Goal: Communication & Community: Answer question/provide support

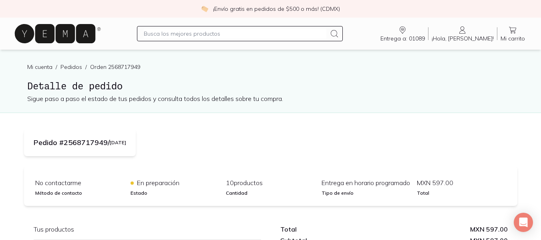
click at [467, 34] on icon at bounding box center [463, 30] width 10 height 10
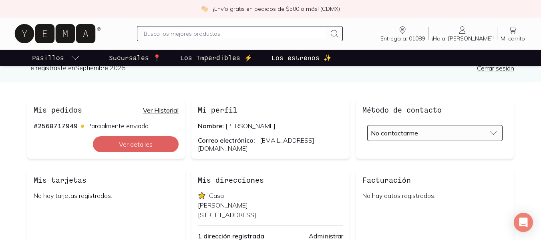
scroll to position [50, 0]
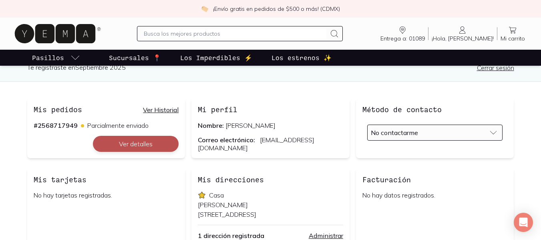
click at [142, 145] on button "Ver detalles" at bounding box center [136, 144] width 86 height 16
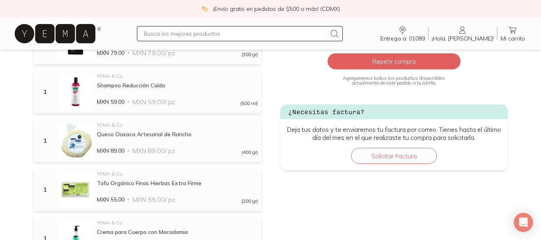
scroll to position [227, 0]
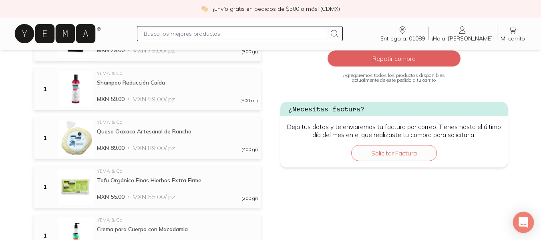
click at [519, 220] on div "Open Intercom Messenger" at bounding box center [523, 222] width 21 height 21
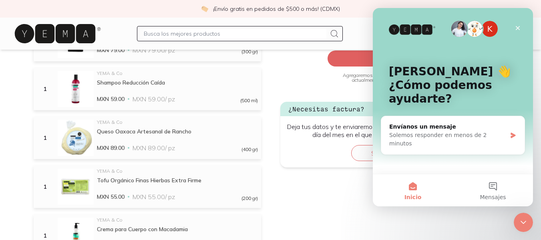
scroll to position [0, 0]
click at [467, 133] on div "Solemos responder en menos de 2 minutos" at bounding box center [447, 139] width 117 height 17
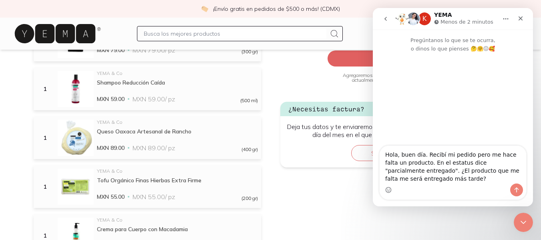
type textarea "Hola, buen día. Recibí mi pedido pero me hace falta un producto. En el estatus …"
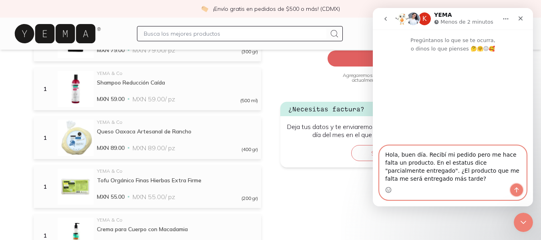
click at [514, 191] on icon "Enviar un mensaje…" at bounding box center [516, 190] width 6 height 6
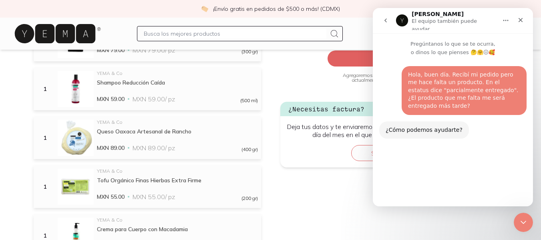
scroll to position [5, 0]
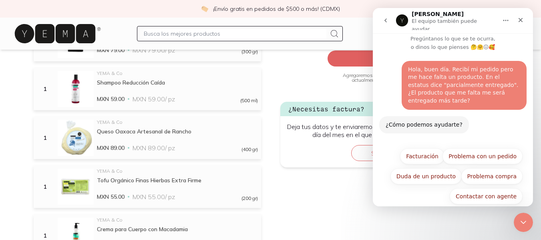
click at [417, 68] on div "Hola, buen día. Recibí mi pedido pero me hace falta un producto. En el estatus …" at bounding box center [464, 85] width 112 height 39
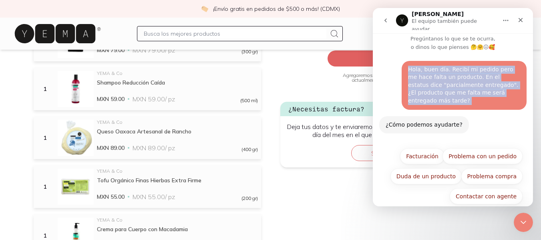
click at [417, 68] on div "Hola, buen día. Recibí mi pedido pero me hace falta un producto. En el estatus …" at bounding box center [464, 85] width 112 height 39
copy div "Hola, buen día. Recibí mi pedido pero me hace falta un producto. En el estatus …"
click at [459, 148] on button "Problema con un pedido" at bounding box center [483, 156] width 80 height 16
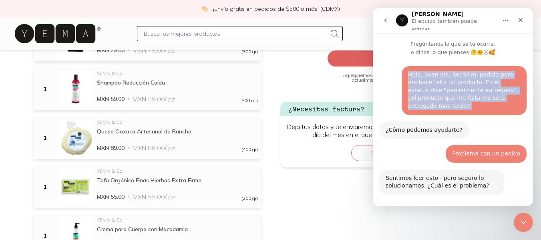
scroll to position [61, 0]
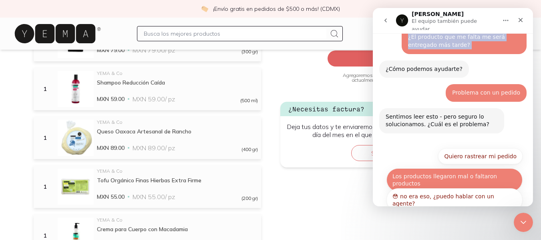
click at [461, 168] on button "Los productos llegaron mal o faltaron productos" at bounding box center [454, 179] width 136 height 23
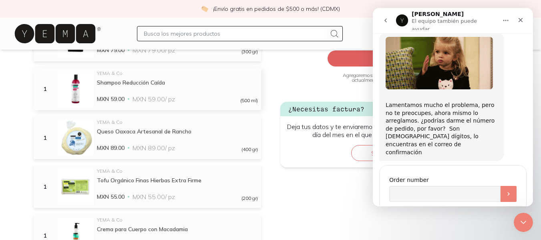
scroll to position [0, 0]
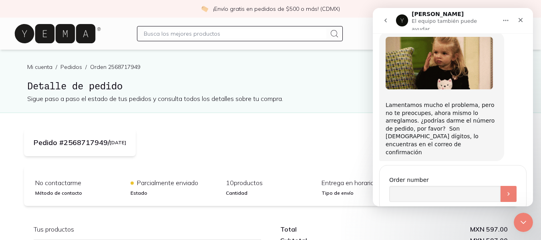
click at [122, 66] on p "Orden 2568717949" at bounding box center [115, 67] width 50 height 8
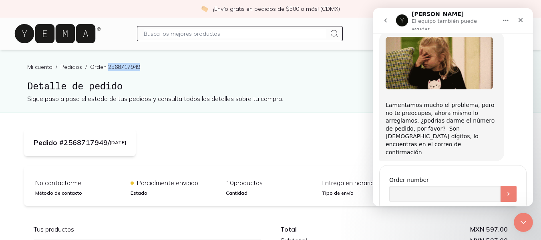
copy p "2568717949"
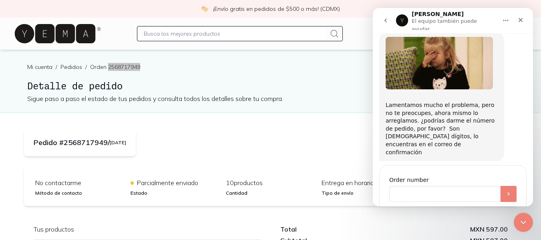
click at [405, 186] on input "Order number" at bounding box center [444, 194] width 111 height 16
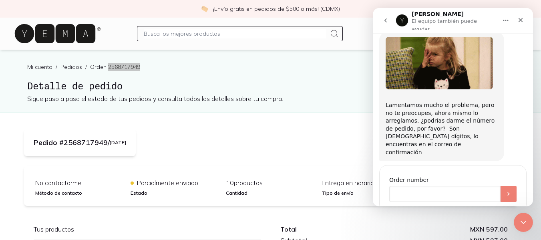
paste input "2568717949"
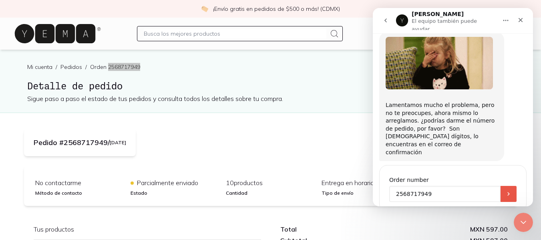
type input "2568717949"
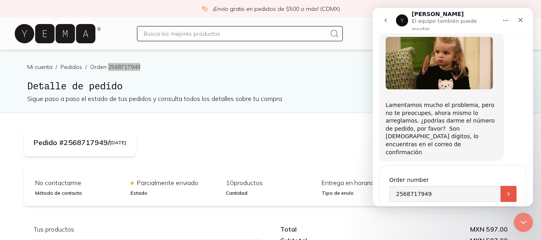
click at [501, 186] on button "Enviar" at bounding box center [509, 194] width 16 height 16
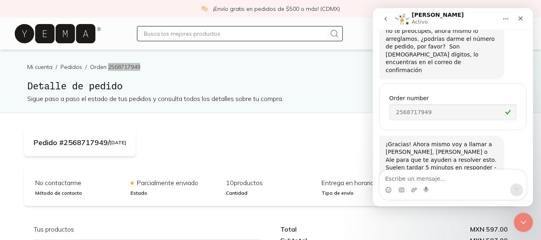
scroll to position [333, 0]
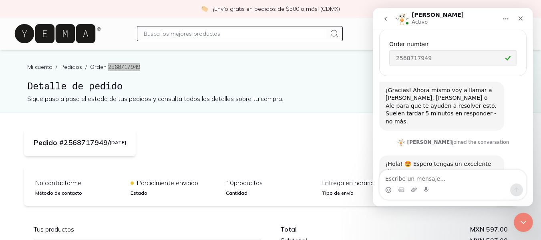
click at [419, 177] on textarea "Escribe un mensaje..." at bounding box center [453, 177] width 147 height 14
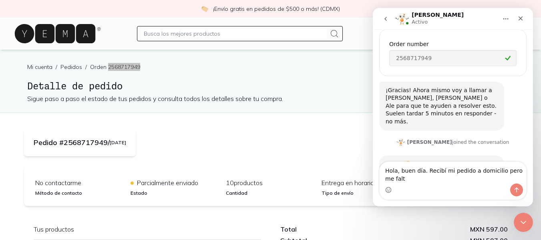
scroll to position [341, 0]
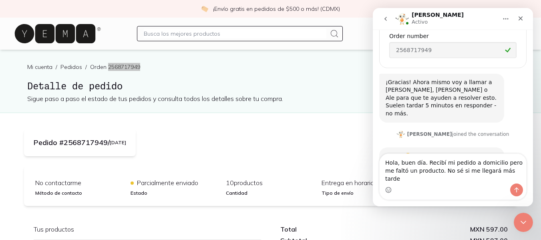
type textarea "Hola, buen día. Recibí mi pedido a domicilio pero me faltó un producto. No sé s…"
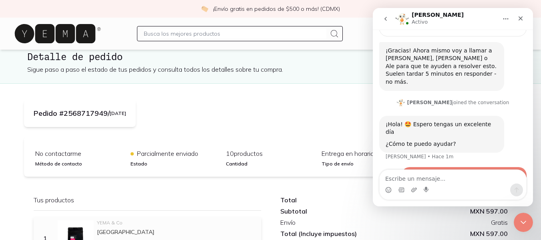
scroll to position [31, 0]
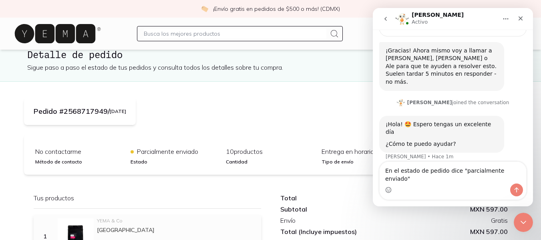
type textarea "En el estado de pedido dice "parcialmente enviado"."
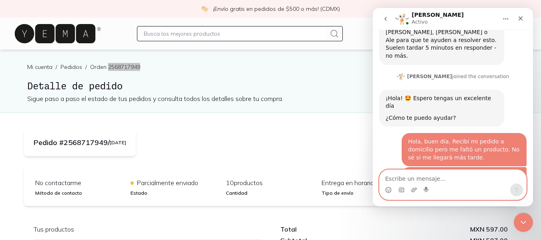
scroll to position [431, 0]
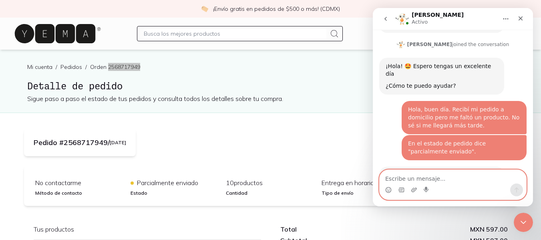
paste textarea "2568717949"
type textarea "2568717949"
click at [517, 191] on icon "Enviar un mensaje…" at bounding box center [517, 189] width 4 height 5
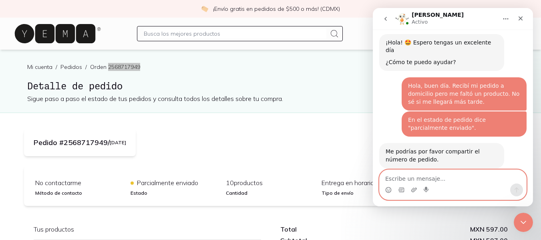
scroll to position [486, 0]
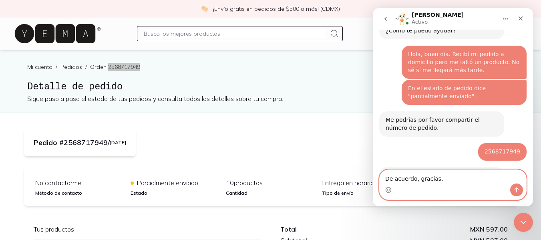
type textarea "De acuerdo, gracias."
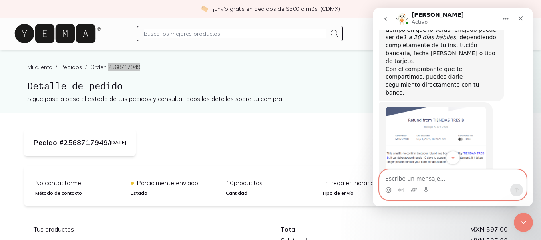
scroll to position [769, 0]
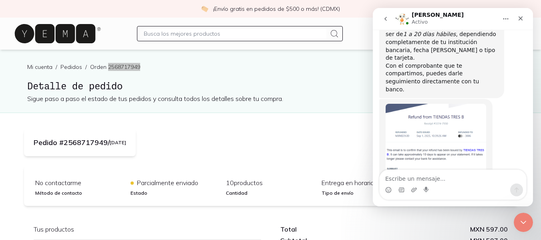
click at [445, 104] on img "Sandra dice…" at bounding box center [436, 157] width 101 height 107
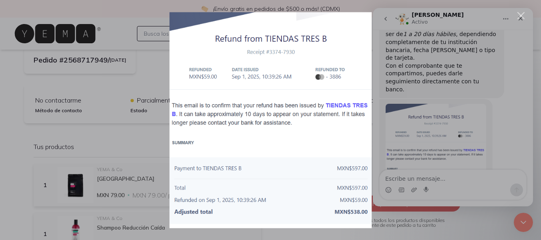
scroll to position [89, 0]
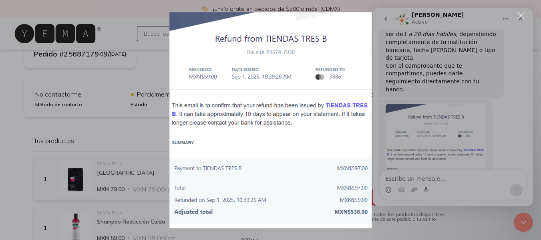
click at [147, 77] on div "Intercom Messenger" at bounding box center [270, 120] width 541 height 240
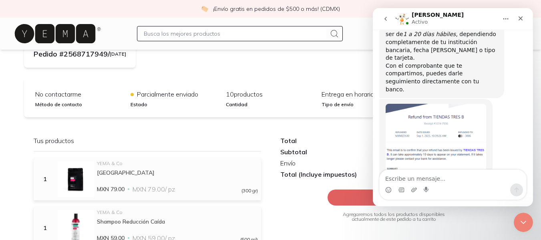
click at [474, 104] on img "Sandra dice…" at bounding box center [436, 157] width 101 height 107
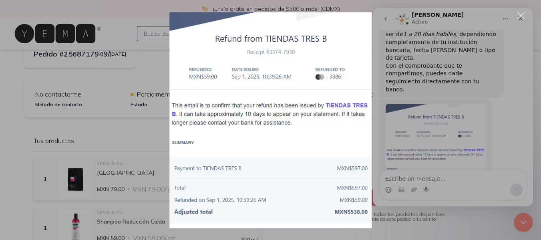
click at [362, 4] on div "Intercom Messenger" at bounding box center [270, 120] width 541 height 240
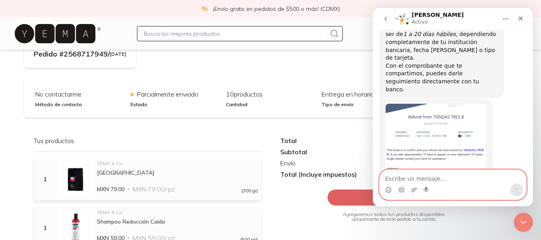
click at [420, 182] on textarea "Escribe un mensaje..." at bounding box center [453, 177] width 147 height 14
type textarea "Ok, gracias."
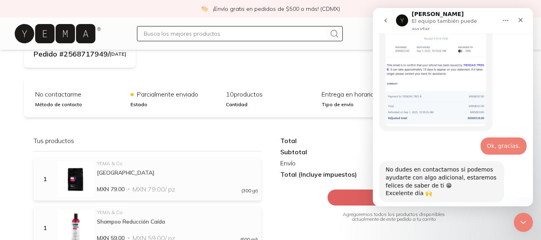
scroll to position [857, 0]
click at [521, 161] on div "No dudes en contactarnos si podemos ayudarte con algo adicional, estaremos feli…" at bounding box center [452, 184] width 147 height 47
click at [521, 19] on icon "Cerrar" at bounding box center [521, 20] width 4 height 4
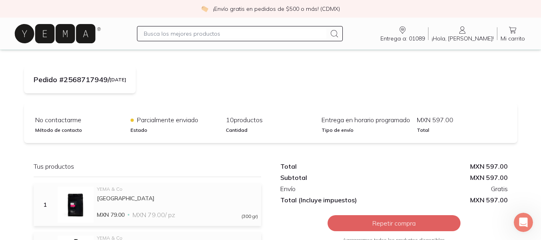
scroll to position [0, 0]
